Goal: Manage account settings

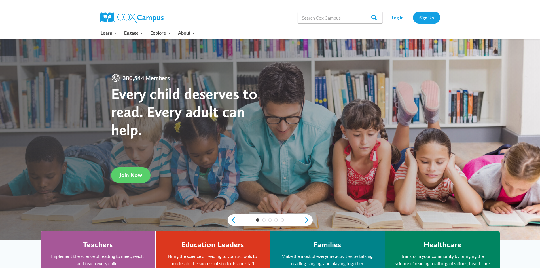
click at [395, 20] on link "Log In" at bounding box center [398, 18] width 25 height 12
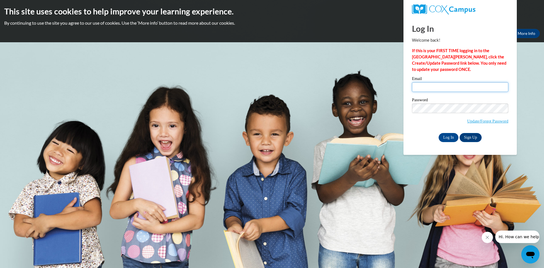
click at [463, 88] on input "Email" at bounding box center [460, 87] width 96 height 10
type input "[EMAIL_ADDRESS][DOMAIN_NAME]"
click at [449, 133] on input "Log In" at bounding box center [449, 137] width 20 height 9
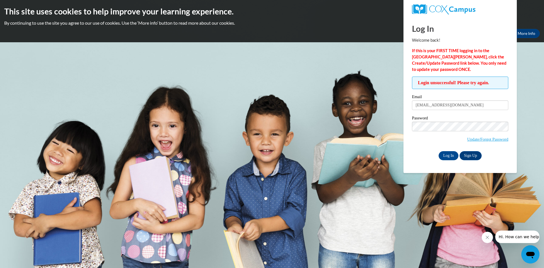
click at [434, 181] on body "This site uses cookies to help improve your learning experience. By continuing …" at bounding box center [272, 134] width 544 height 268
click at [446, 155] on input "Log In" at bounding box center [449, 155] width 20 height 9
click at [480, 139] on link "Update/Forgot Password" at bounding box center [488, 139] width 41 height 5
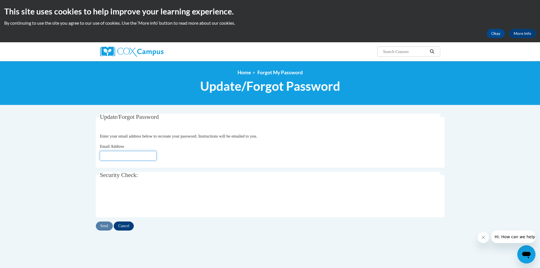
click at [140, 156] on input "Email Address" at bounding box center [128, 156] width 57 height 10
type input "[EMAIL_ADDRESS][DOMAIN_NAME]"
click at [105, 225] on input "Send" at bounding box center [104, 225] width 17 height 9
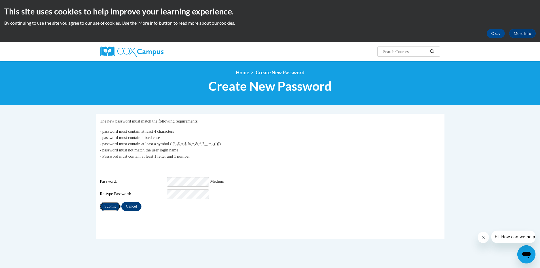
click at [113, 204] on input "Submit" at bounding box center [110, 206] width 20 height 9
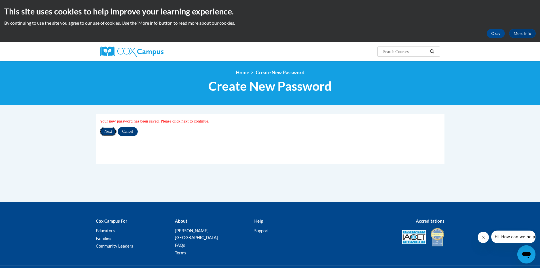
click at [109, 127] on input "Next" at bounding box center [108, 131] width 17 height 9
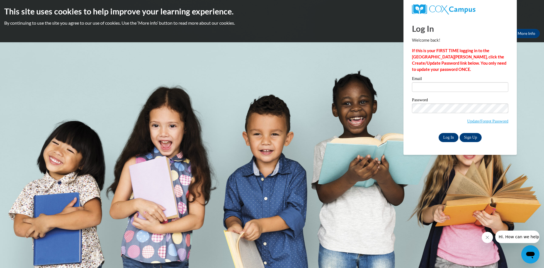
type input "[EMAIL_ADDRESS][DOMAIN_NAME]"
click at [445, 134] on input "Log In" at bounding box center [449, 137] width 20 height 9
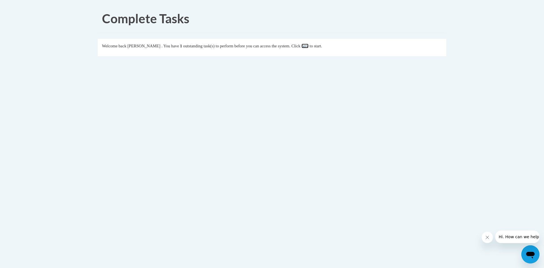
click at [309, 45] on link "here" at bounding box center [305, 46] width 7 height 5
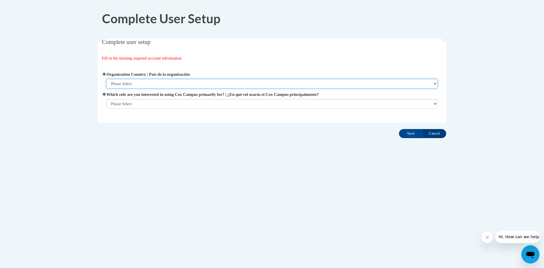
click at [154, 86] on select "Please Select [GEOGRAPHIC_DATA] | [GEOGRAPHIC_DATA] Outside of [GEOGRAPHIC_DATA…" at bounding box center [272, 84] width 332 height 10
select select "ad49bcad-a171-4b2e-b99c-48b446064914"
click at [106, 79] on select "Please Select [GEOGRAPHIC_DATA] | [GEOGRAPHIC_DATA] Outside of [GEOGRAPHIC_DATA…" at bounding box center [272, 84] width 332 height 10
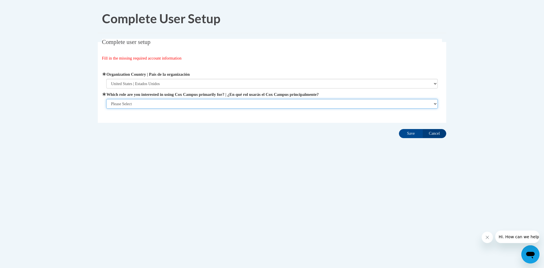
click at [146, 103] on select "Please Select College/University | Colegio/Universidad Community/Nonprofit Part…" at bounding box center [272, 104] width 332 height 10
select select "fbf2d438-af2f-41f8-98f1-81c410e29de3"
click at [106, 109] on select "Please Select College/University | Colegio/Universidad Community/Nonprofit Part…" at bounding box center [272, 104] width 332 height 10
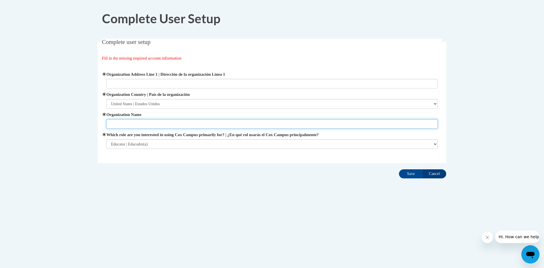
click at [193, 124] on input "Organization Name" at bounding box center [272, 124] width 332 height 10
type input "Orrville City Schools"
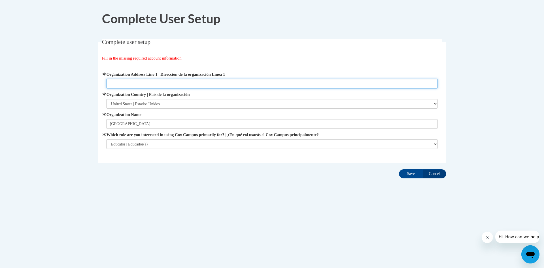
click at [177, 82] on input "Organization Address Line 1 | Dirección de la organización Línea 1" at bounding box center [272, 84] width 332 height 10
type input "605 Mineral Springs"
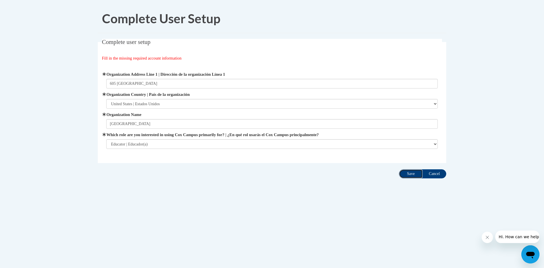
click at [408, 175] on input "Save" at bounding box center [411, 173] width 24 height 9
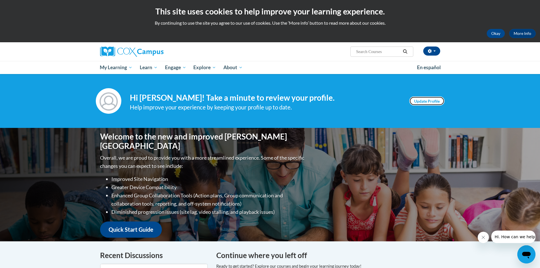
click at [413, 103] on link "Update Profile" at bounding box center [426, 100] width 35 height 9
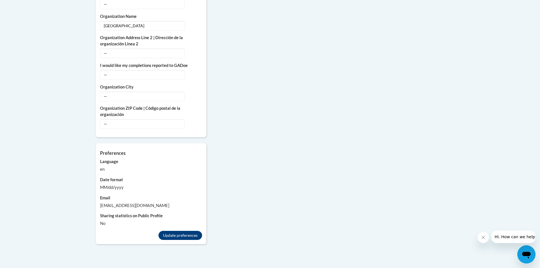
scroll to position [432, 0]
click at [187, 230] on button "Update preferences" at bounding box center [181, 234] width 44 height 9
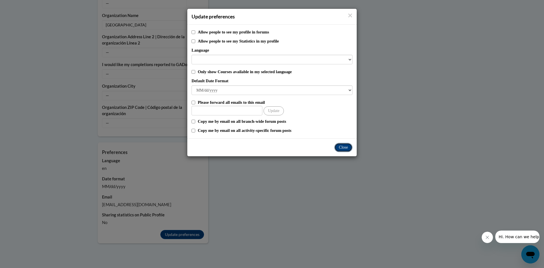
click at [342, 149] on button "Close" at bounding box center [344, 147] width 18 height 9
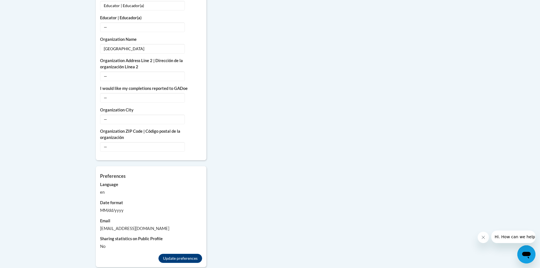
scroll to position [411, 0]
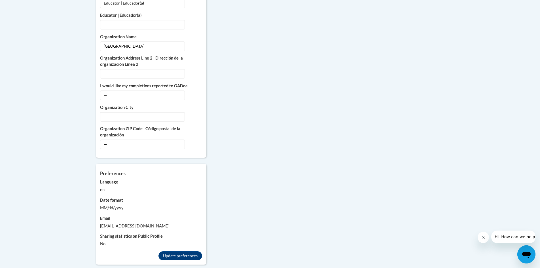
click at [127, 223] on div "[EMAIL_ADDRESS][DOMAIN_NAME]" at bounding box center [151, 226] width 102 height 6
click at [169, 223] on div "[EMAIL_ADDRESS][DOMAIN_NAME]" at bounding box center [151, 226] width 102 height 6
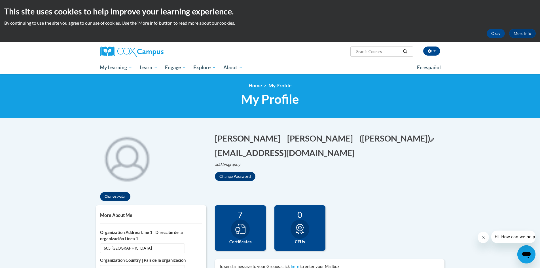
click at [360, 139] on button "([PERSON_NAME]) Edit" at bounding box center [397, 138] width 75 height 12
click at [282, 155] on button "[EMAIL_ADDRESS][DOMAIN_NAME] Edit" at bounding box center [286, 153] width 143 height 12
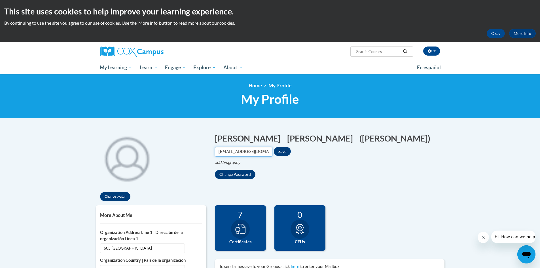
drag, startPoint x: 373, startPoint y: 140, endPoint x: 385, endPoint y: 140, distance: 11.9
click at [273, 147] on input "[EMAIL_ADDRESS][DOMAIN_NAME]" at bounding box center [244, 152] width 58 height 10
drag, startPoint x: 388, startPoint y: 140, endPoint x: 298, endPoint y: 141, distance: 90.2
click at [298, 141] on h1 "[PERSON_NAME] Edit Screen Name [PERSON_NAME] [PERSON_NAME] Edit Screen Name [PE…" at bounding box center [330, 144] width 230 height 24
type input "[EMAIL_ADDRESS][DOMAIN_NAME]"
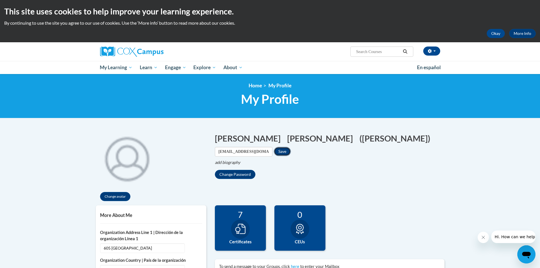
click at [291, 147] on button "Save" at bounding box center [282, 151] width 17 height 9
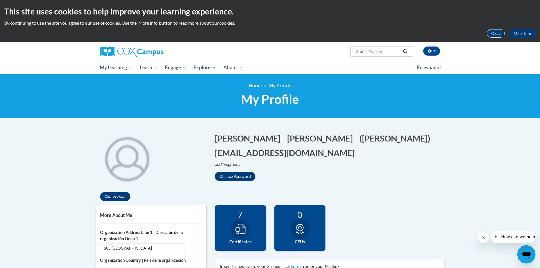
click at [494, 31] on button "Okay" at bounding box center [496, 33] width 18 height 9
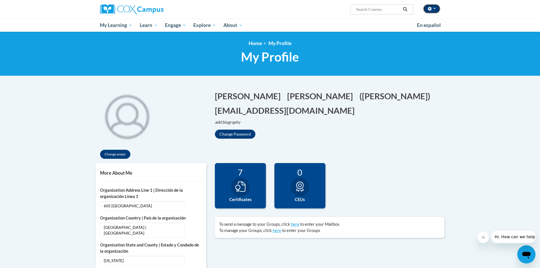
click at [436, 5] on button "button" at bounding box center [431, 8] width 17 height 9
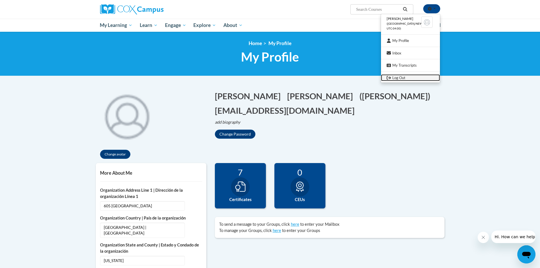
click at [409, 78] on link "Log Out" at bounding box center [410, 77] width 59 height 7
